Goal: Navigation & Orientation: Find specific page/section

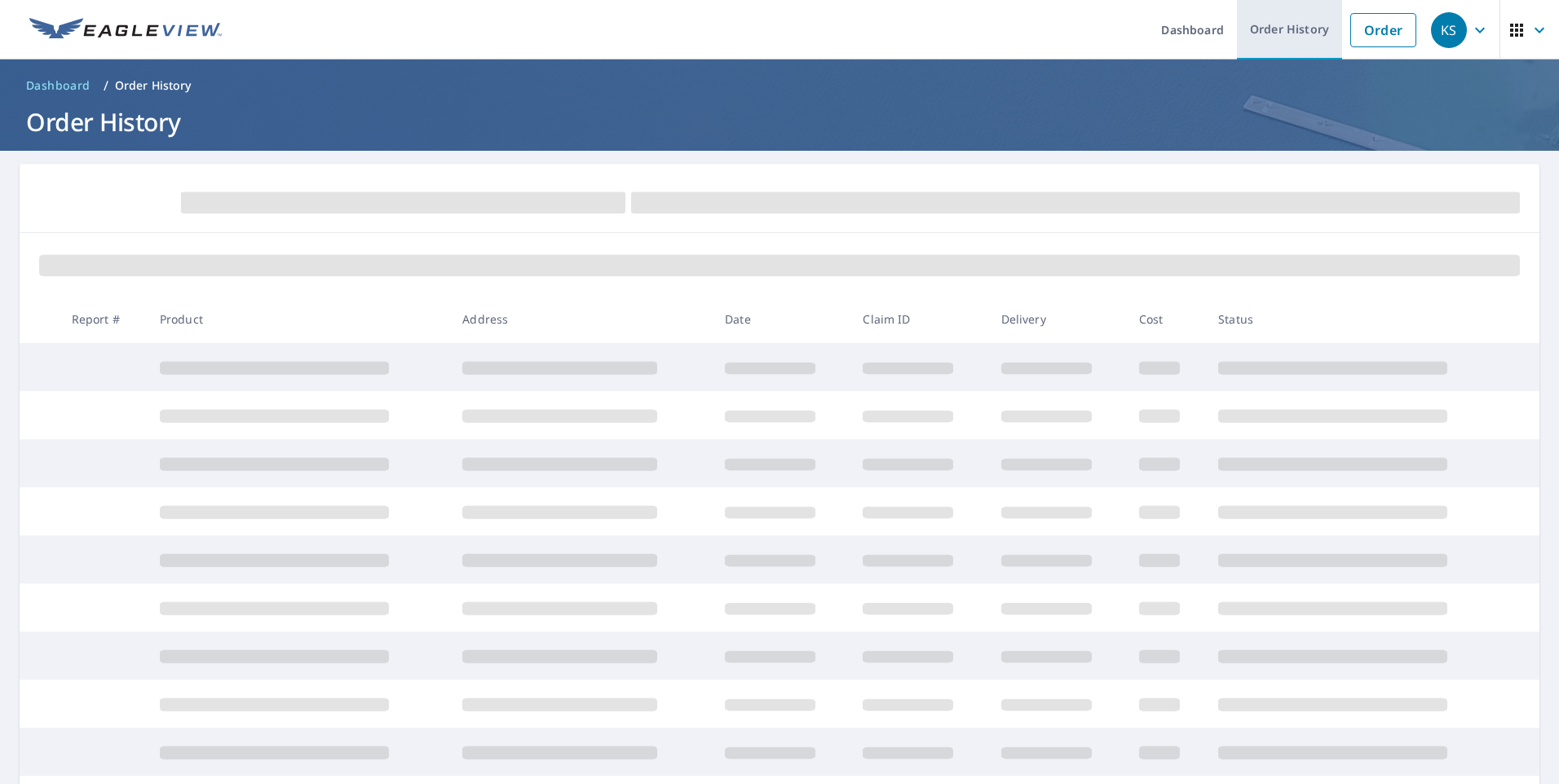
click at [1287, 36] on link "Order History" at bounding box center [1290, 29] width 105 height 60
click at [1181, 35] on link "Dashboard" at bounding box center [1193, 29] width 89 height 60
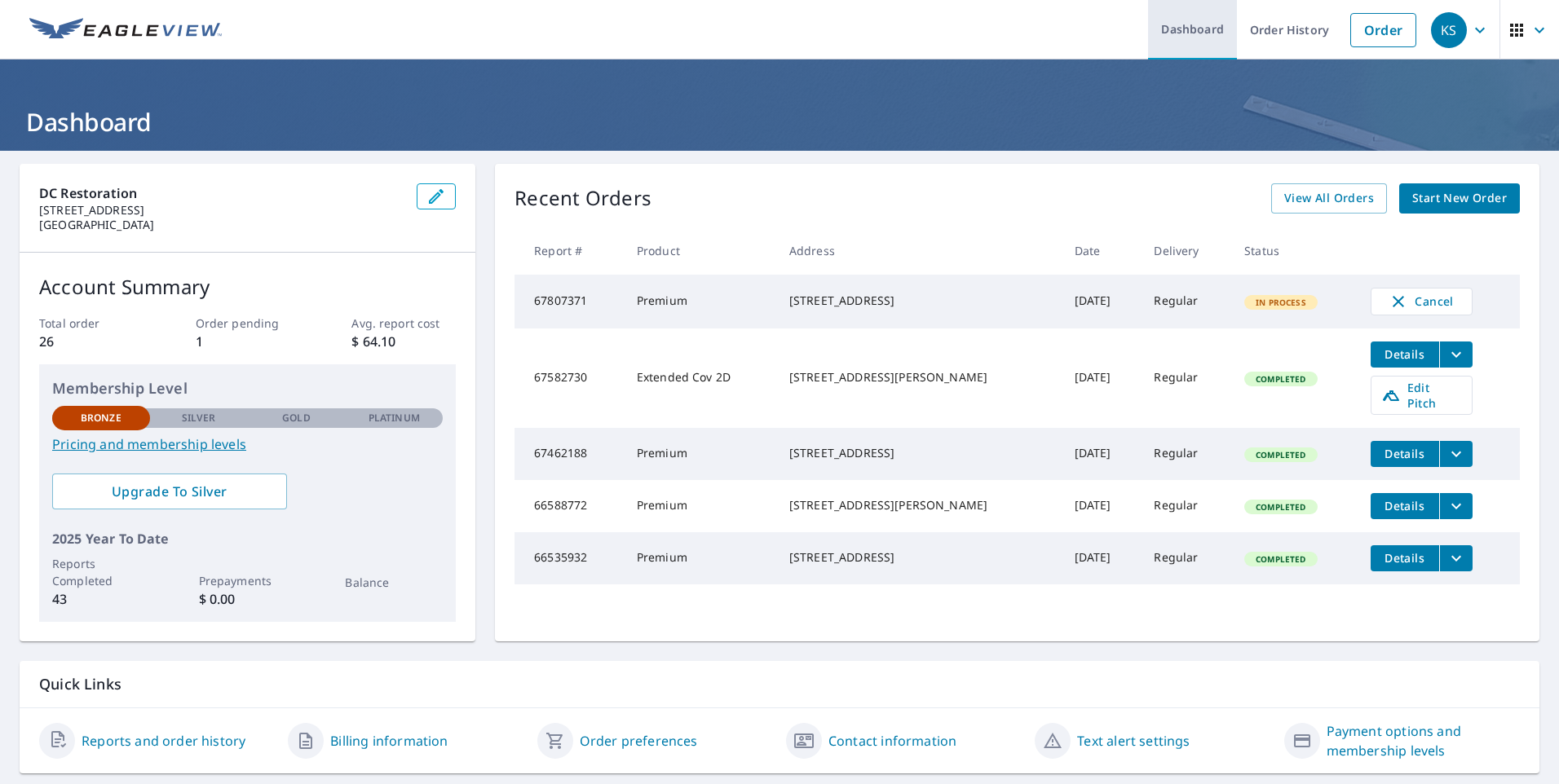
click at [1253, 29] on link "Order History" at bounding box center [1290, 29] width 105 height 60
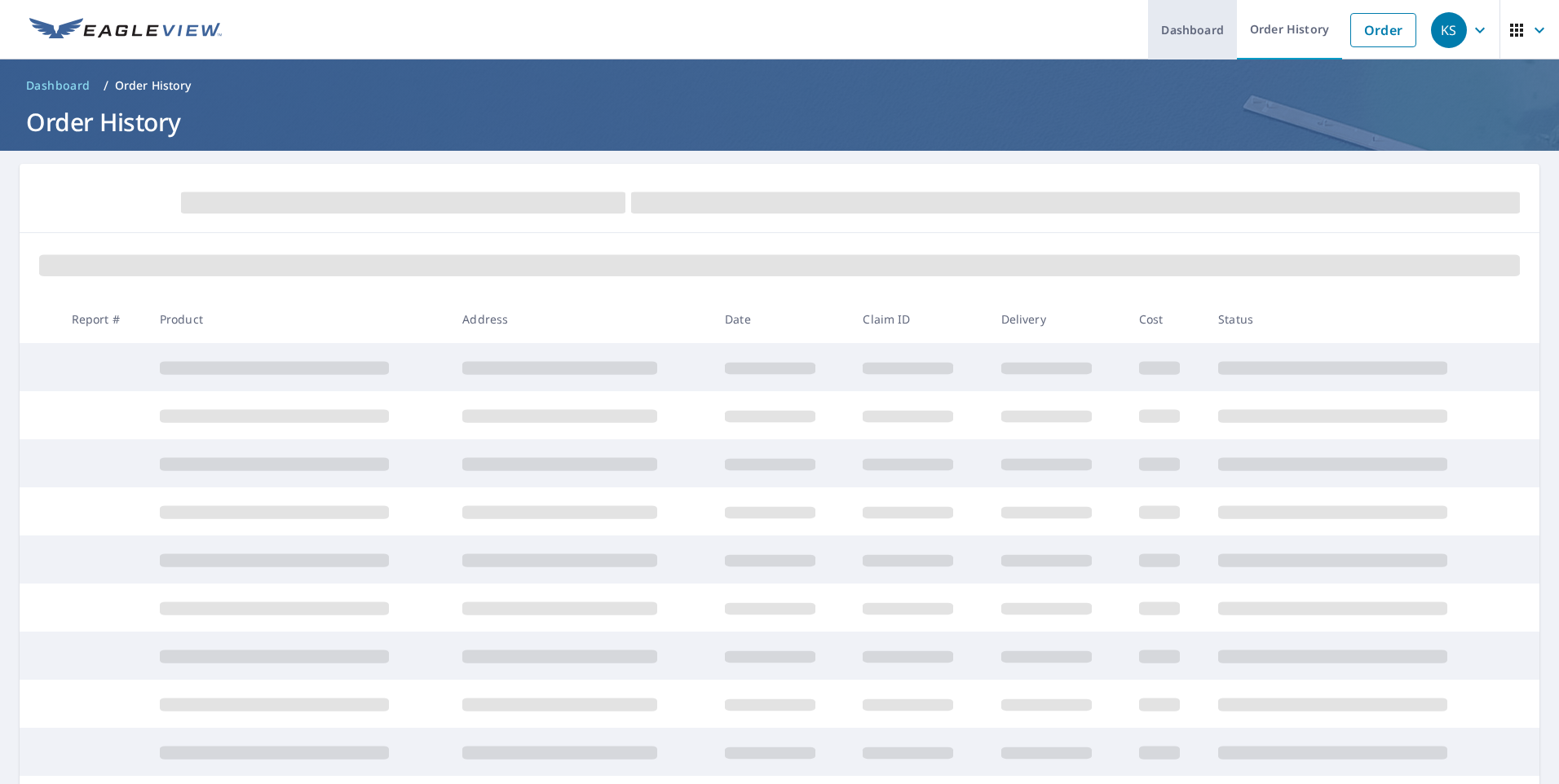
click at [1182, 32] on link "Dashboard" at bounding box center [1193, 29] width 89 height 60
